Goal: Check status

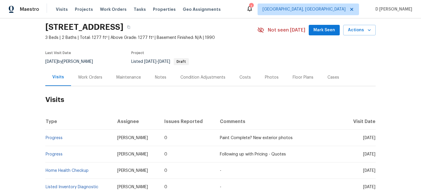
scroll to position [20, 0]
click at [96, 71] on div "Work Orders" at bounding box center [90, 76] width 38 height 17
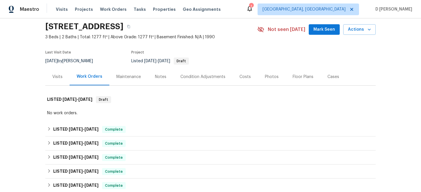
scroll to position [70, 0]
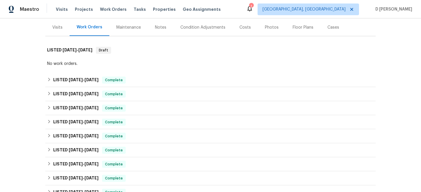
click at [58, 29] on div "Visits" at bounding box center [57, 28] width 10 height 6
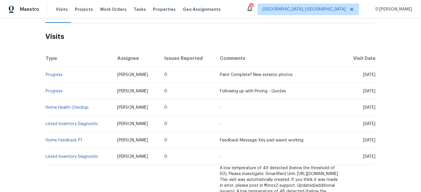
scroll to position [84, 0]
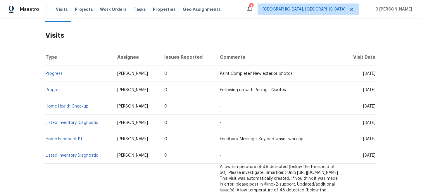
drag, startPoint x: 350, startPoint y: 72, endPoint x: 364, endPoint y: 72, distance: 14.0
click at [364, 72] on span "[DATE]" at bounding box center [369, 74] width 12 height 4
copy span "[DATE]"
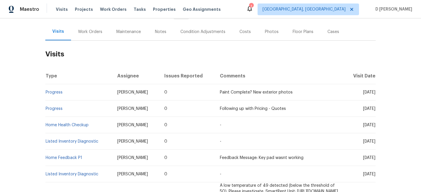
scroll to position [65, 0]
drag, startPoint x: 67, startPoint y: 93, endPoint x: 46, endPoint y: 92, distance: 20.5
click at [46, 92] on td "Progress" at bounding box center [78, 92] width 67 height 16
copy link "Progress"
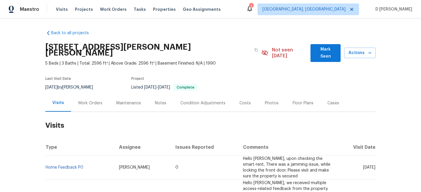
scroll to position [31, 0]
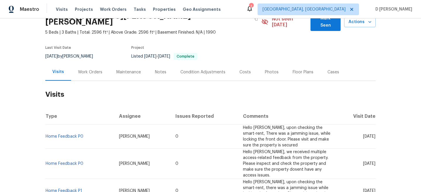
click at [93, 69] on div "Work Orders" at bounding box center [90, 72] width 24 height 6
